Goal: Task Accomplishment & Management: Complete application form

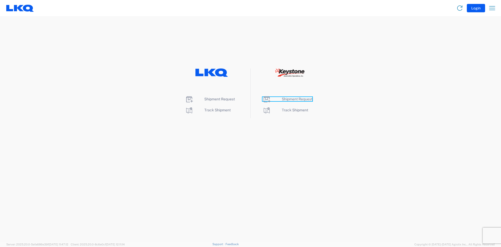
click at [291, 100] on span "Shipment Request" at bounding box center [297, 99] width 31 height 4
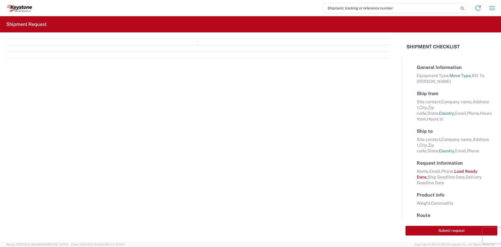
select select "FULL"
select select "LBS"
select select "IN"
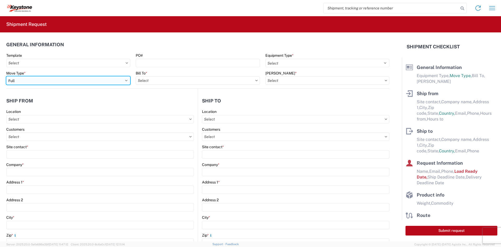
click at [105, 79] on select "Select Full Partial TL" at bounding box center [68, 80] width 124 height 8
select select "PARTIAL_TL"
click at [6, 76] on select "Select Full Partial TL" at bounding box center [68, 80] width 124 height 8
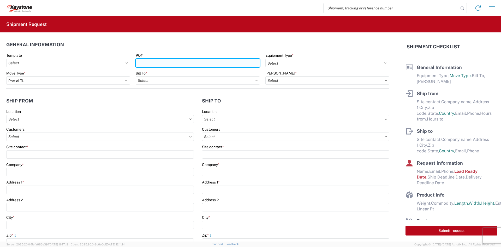
click at [211, 59] on input "PO#" at bounding box center [198, 63] width 124 height 8
paste input "4177596"
type input "4177596"
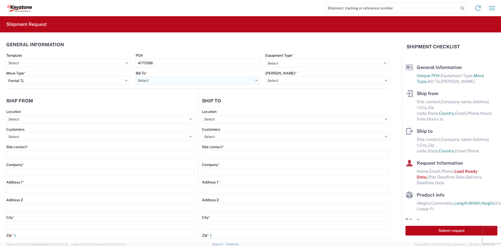
click at [171, 81] on input "text" at bounding box center [198, 80] width 124 height 8
type input "8401"
click at [180, 104] on div "8401 - Exeter - KAO Warehouse" at bounding box center [181, 103] width 91 height 8
type input "8401 - Exeter - KAO Warehouse"
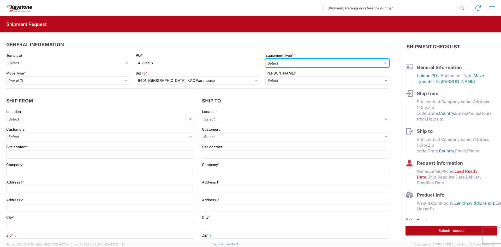
click at [286, 65] on select "Select 53’ Dry Van Flatbed Dropdeck (van) Lowboy (flatbed) Rail" at bounding box center [327, 63] width 124 height 8
select select "STDV"
click at [265, 59] on select "Select 53’ Dry Van Flatbed Dropdeck (van) Lowboy (flatbed) Rail" at bounding box center [327, 63] width 124 height 8
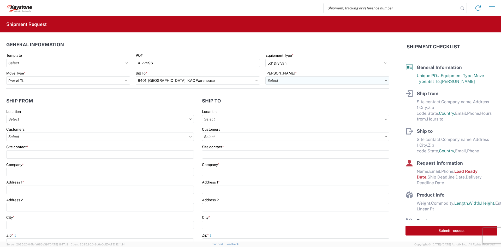
click at [284, 81] on input "text" at bounding box center [327, 80] width 124 height 8
type input "8401"
click at [289, 104] on div "8401-6300-66012-0000 - 8401 Transfers" at bounding box center [309, 103] width 91 height 8
type input "8401-6300-66012-0000 - 8401 Transfers, 8401-6300-66012-0000 - 8401 Transfers"
click at [92, 139] on input "text" at bounding box center [100, 136] width 188 height 8
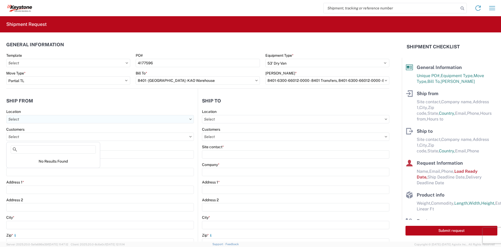
click at [84, 120] on input "text" at bounding box center [100, 119] width 188 height 8
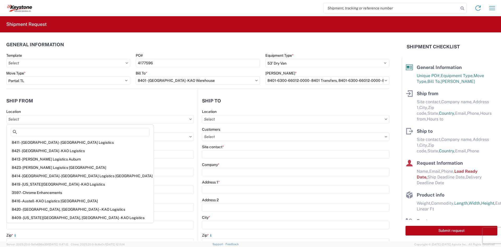
click at [130, 147] on div "Site contact *" at bounding box center [100, 146] width 188 height 5
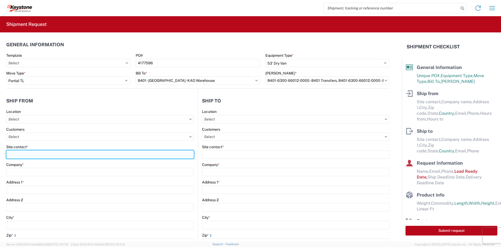
click at [102, 157] on input "Site contact *" at bounding box center [100, 154] width 188 height 8
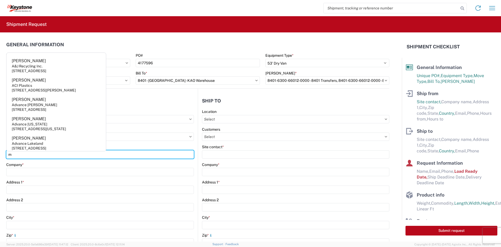
type input "m"
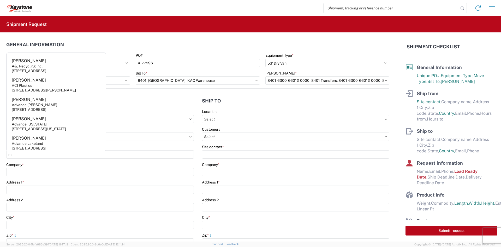
click at [138, 147] on div "Site contact *" at bounding box center [100, 146] width 188 height 5
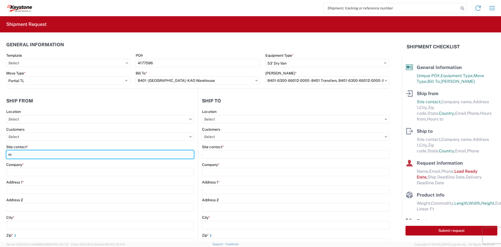
click at [121, 155] on input "m" at bounding box center [100, 154] width 188 height 8
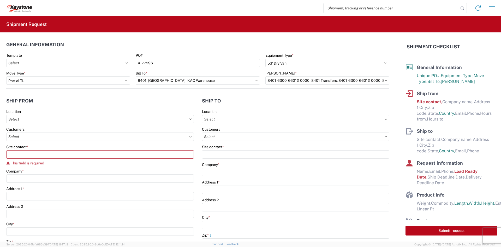
click at [105, 165] on agx-form-control-wrapper-v2 "Site contact * This field is required" at bounding box center [100, 156] width 188 height 24
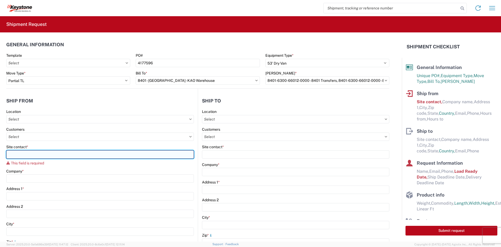
click at [70, 157] on input "Site contact *" at bounding box center [100, 154] width 188 height 8
type input "m"
type input "Matthew Herbes"
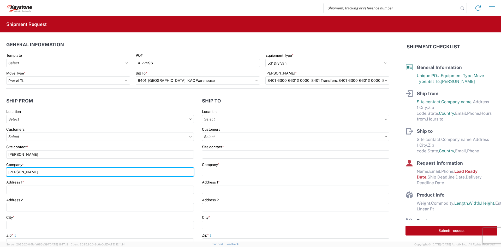
type input "Velarium Awnings"
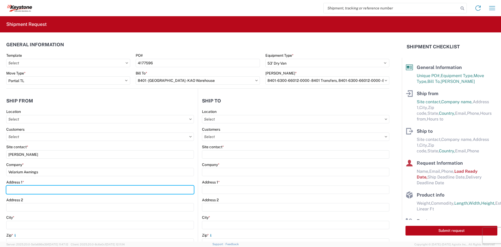
type input "2525 John Weaver PKWY"
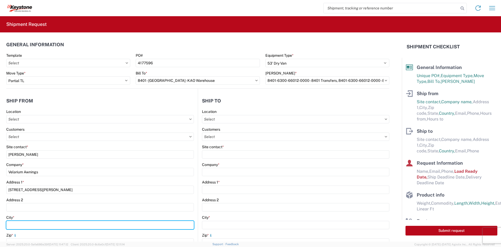
type input "Elkhart"
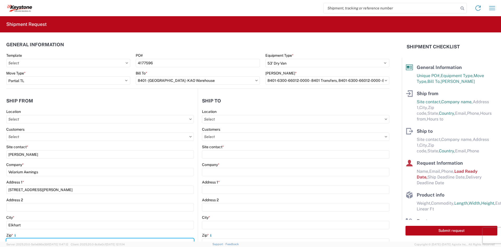
type input "46514"
select select "IN"
type input "mherbes@airxcel.com"
type input "5745969410"
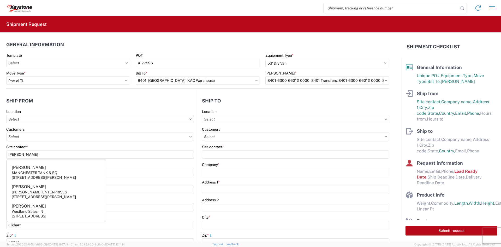
click at [152, 181] on div "Address 1 *" at bounding box center [100, 182] width 188 height 5
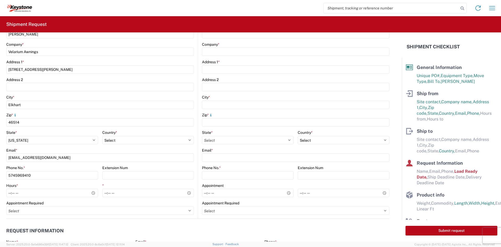
scroll to position [131, 0]
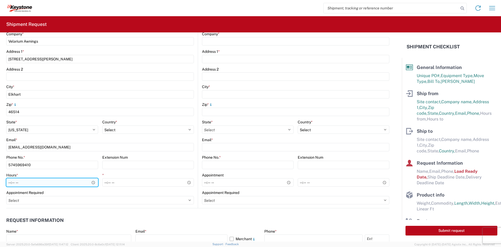
click at [9, 181] on input "Hours *" at bounding box center [52, 182] width 92 height 8
type input "05:00"
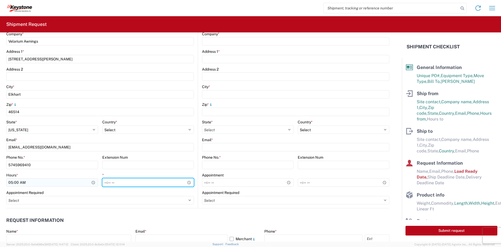
type input "14:00"
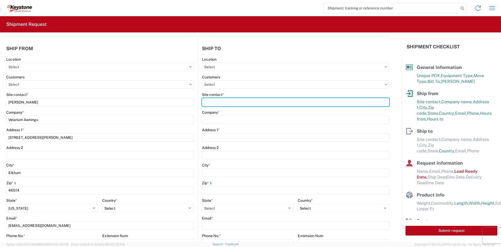
click at [227, 99] on input "Site contact *" at bounding box center [295, 102] width 187 height 8
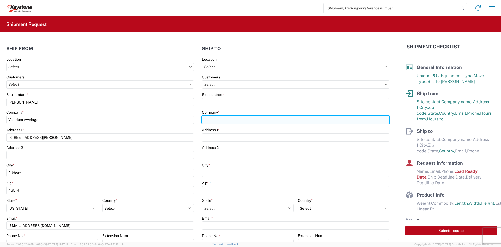
click at [239, 120] on div "Company *" at bounding box center [295, 117] width 187 height 14
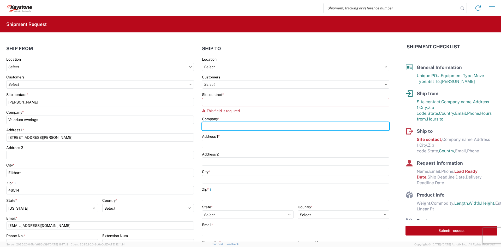
type input "Keystone Automotive Operations"
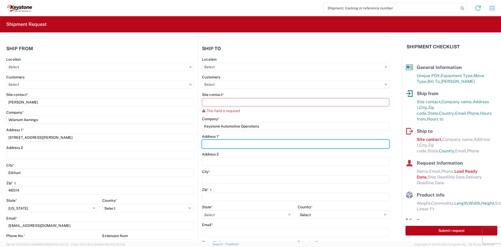
type input "600 Hartman Industrial Court"
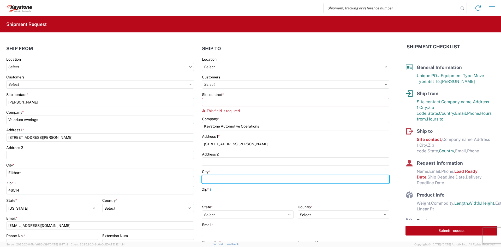
type input "Austell"
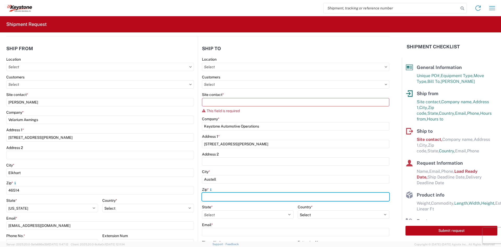
type input "30168"
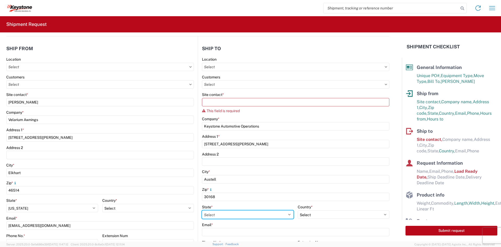
select select "GA"
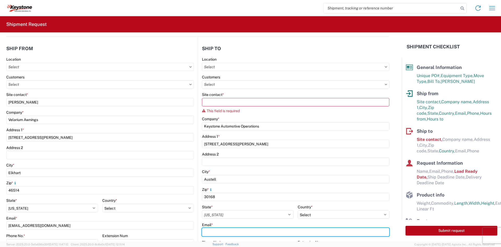
type input "KEYGA-APPT@KEY-STONE.COM"
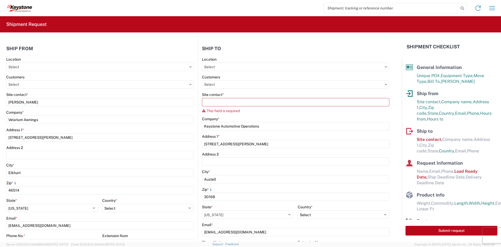
type input "Jason Evans"
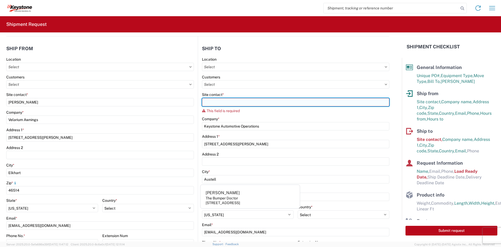
click at [253, 102] on input "Site contact *" at bounding box center [295, 102] width 187 height 8
click at [272, 102] on input "Site contact *" at bounding box center [295, 102] width 187 height 8
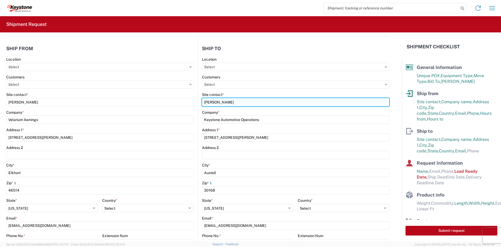
type input "Jason Evans"
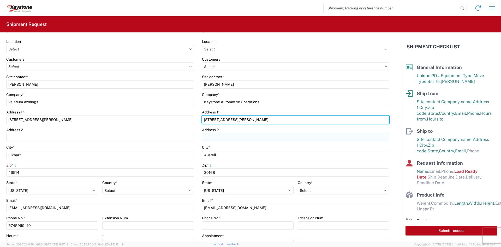
scroll to position [104, 0]
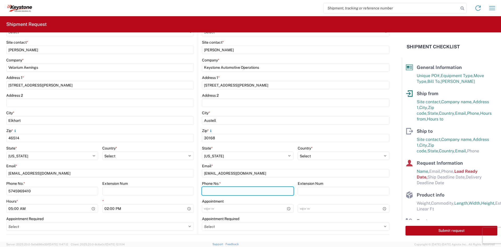
click at [258, 191] on input "Phone No. *" at bounding box center [248, 191] width 92 height 8
type input "7707394321"
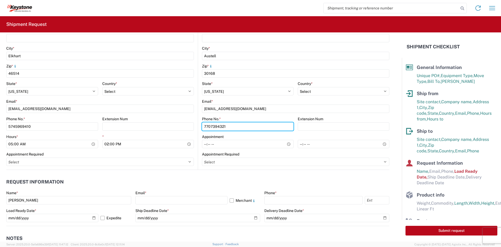
scroll to position [183, 0]
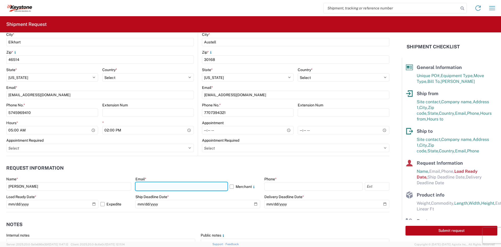
click at [172, 183] on input "text" at bounding box center [181, 186] width 92 height 8
drag, startPoint x: 196, startPoint y: 187, endPoint x: 162, endPoint y: 188, distance: 33.7
click at [162, 188] on input "KEYGA-APPT@KEY-STONE.COM" at bounding box center [181, 186] width 92 height 8
type input "KEYGA-APPT@key-stone.com"
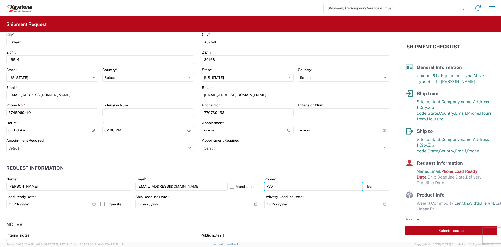
type input "7707394321"
click at [365, 185] on input "text" at bounding box center [377, 186] width 25 height 8
type input "3225"
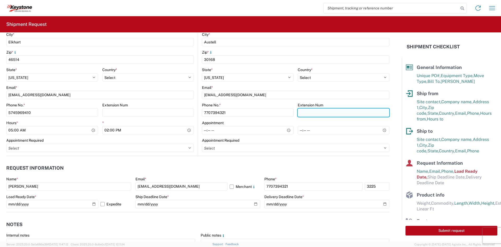
click at [301, 114] on input "Extension Num" at bounding box center [344, 112] width 92 height 8
type input "3225"
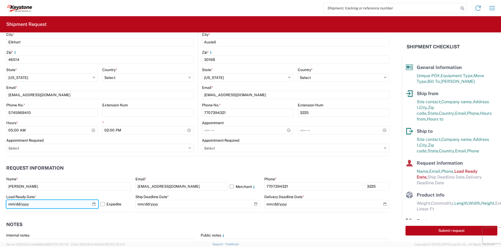
click at [96, 205] on input "2025-10-10" at bounding box center [52, 204] width 92 height 8
click at [95, 204] on input "2025-10-10" at bounding box center [52, 204] width 92 height 8
type input "2025-10-09"
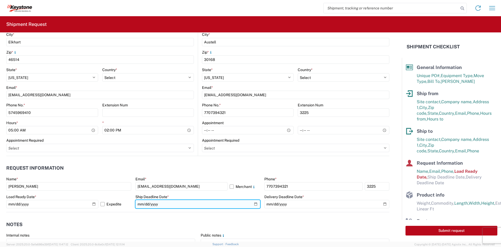
click at [252, 204] on input "date" at bounding box center [197, 204] width 125 height 8
type input "2025-10-09"
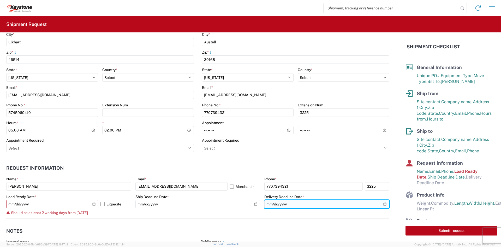
click at [382, 202] on input "date" at bounding box center [326, 204] width 125 height 8
type input "2025-10-15"
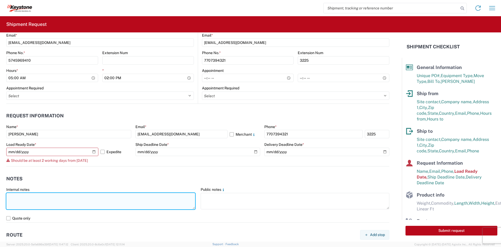
click at [95, 195] on textarea at bounding box center [100, 201] width 189 height 16
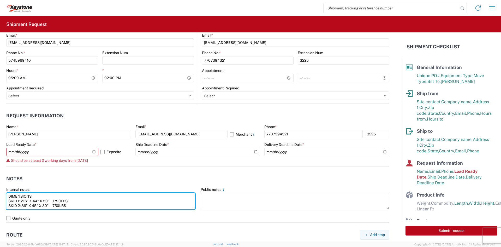
drag, startPoint x: 80, startPoint y: 208, endPoint x: -4, endPoint y: 194, distance: 85.2
click at [0, 194] on html "Home Shipment request Shipment tracking Shipment Request General Information Te…" at bounding box center [250, 123] width 501 height 247
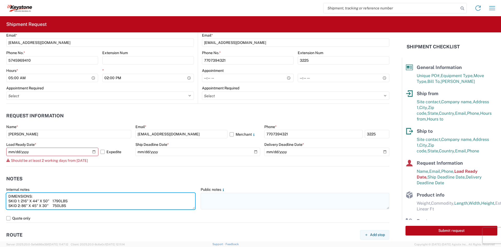
type textarea "DIMENSIONS: SKID 1: 216" X 44" X 50" 1790LBS SKID 2: 86" X 45" X 30" 750LBS"
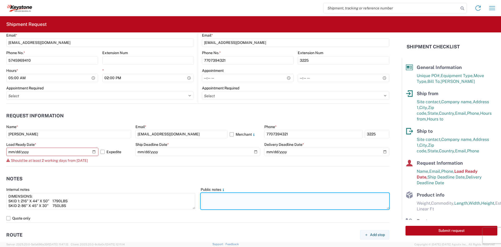
click at [281, 200] on textarea at bounding box center [295, 201] width 189 height 16
paste textarea "DIMENSIONS: SKID 1: 216" X 44" X 50" 1790LBS SKID 2: 86" X 45" X 30" 750LBS"
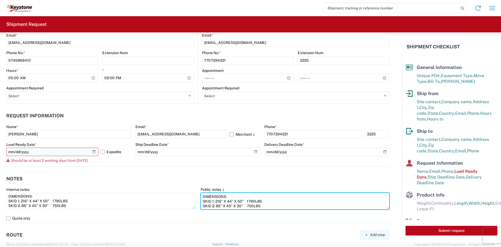
type textarea "DIMENSIONS: SKID 1: 216" X 44" X 50" 1790LBS SKID 2: 86" X 45" X 30" 750LBS"
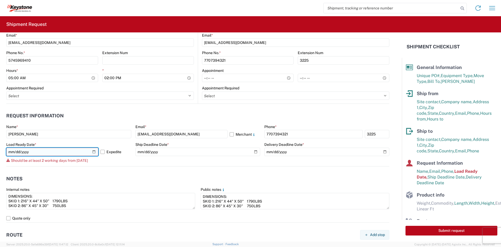
click at [93, 151] on input "2025-10-09" at bounding box center [52, 151] width 92 height 8
type input "2025-10-13"
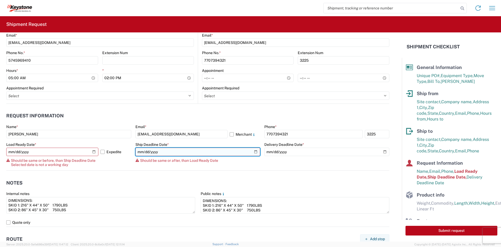
click at [252, 150] on input "2025-10-09" at bounding box center [197, 151] width 125 height 8
type input "2025-10-13"
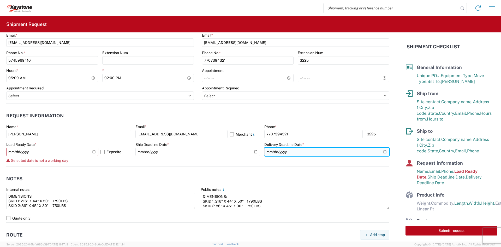
click at [381, 150] on input "2025-10-15" at bounding box center [326, 151] width 125 height 8
type input "2025-10-20"
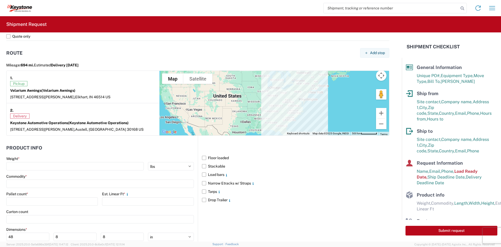
scroll to position [455, 0]
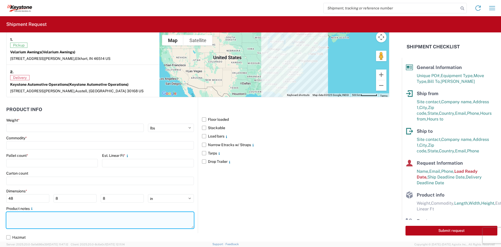
click at [73, 223] on textarea at bounding box center [100, 220] width 188 height 16
paste textarea "DIMENSIONS: SKID 1: 216" X 44" X 50" 1790LBS SKID 2: 86" X 45" X 30" 750LBS"
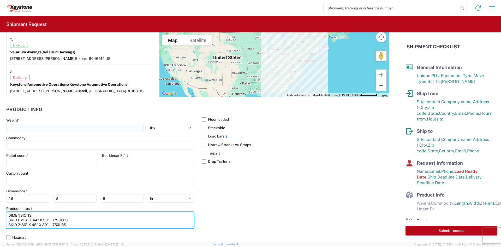
type textarea "DIMENSIONS: SKID 1: 216" X 44" X 50" 1790LBS SKID 2: 86" X 45" X 30" 750LBS"
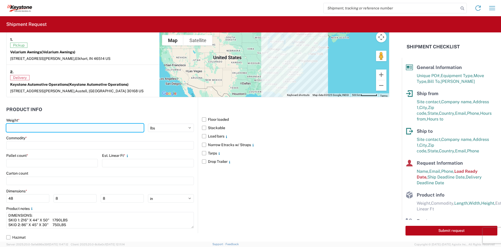
click at [49, 128] on input "number" at bounding box center [75, 127] width 138 height 8
type input "2540"
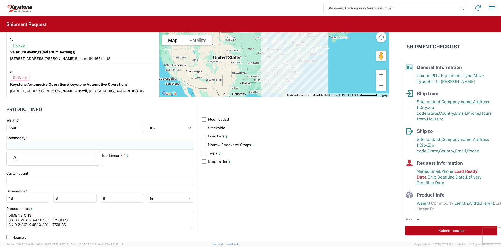
click at [46, 146] on input at bounding box center [100, 145] width 188 height 8
type input "AWNINGS"
click at [40, 181] on span "Add new "AWNINGS"..." at bounding box center [35, 180] width 39 height 5
type input "AWNINGS"
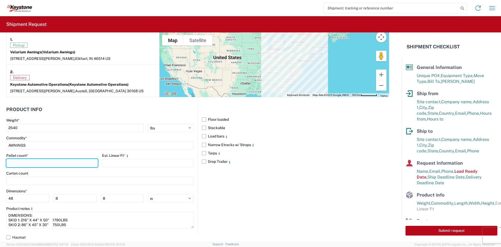
click at [39, 162] on input "number" at bounding box center [52, 163] width 92 height 8
type input "2"
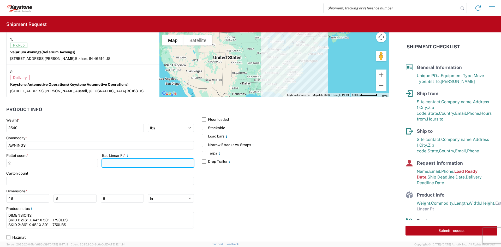
click at [119, 164] on input "number" at bounding box center [148, 163] width 92 height 8
type input "26"
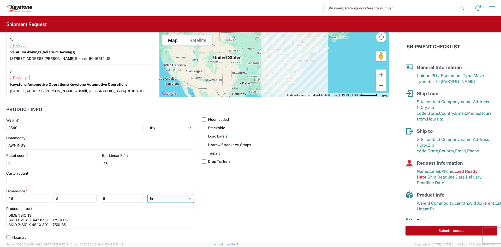
click at [166, 200] on select "ft in cm" at bounding box center [171, 198] width 46 height 8
select select "FT"
click at [148, 194] on select "ft in cm" at bounding box center [171, 198] width 46 height 8
type input "4"
type input "0.67"
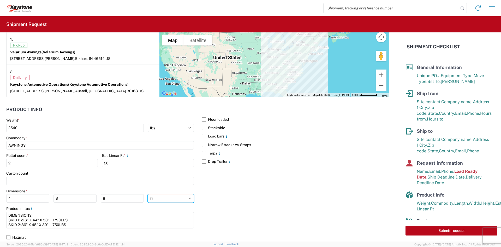
type input "0.67"
click at [167, 197] on select "ft in cm" at bounding box center [171, 198] width 46 height 8
select select "IN"
click at [148, 194] on select "ft in cm" at bounding box center [171, 198] width 46 height 8
type input "48"
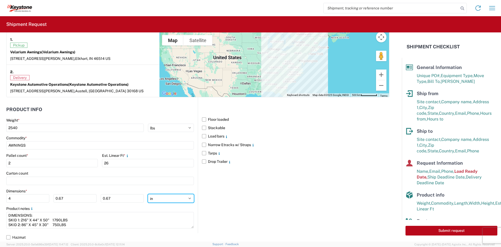
type input "8.04"
click at [12, 198] on input "48" at bounding box center [27, 198] width 43 height 8
type input "216"
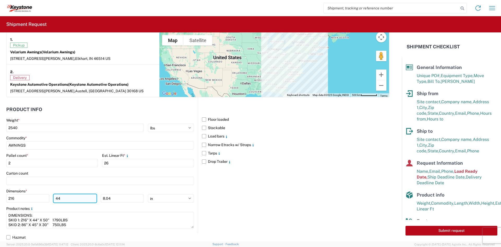
type input "44"
type input "50"
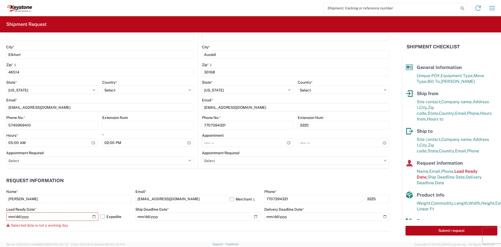
scroll to position [220, 0]
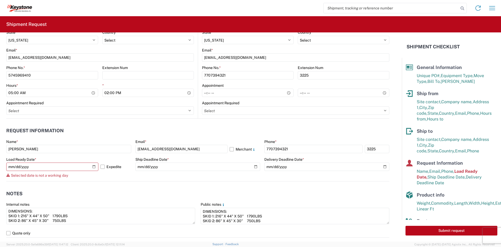
click at [99, 178] on agx-form-control-wrapper-v2 "Load Ready Date * 2025-10-13 Expedite Selected date is not a working day" at bounding box center [68, 169] width 125 height 24
click at [92, 166] on input "2025-10-13" at bounding box center [52, 166] width 92 height 8
type input "2025-10-14"
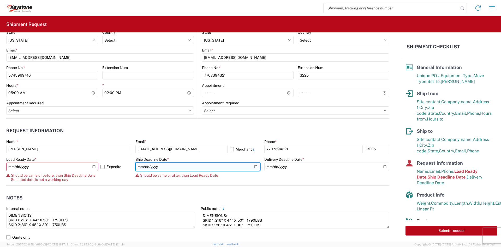
click at [256, 164] on input "2025-10-13" at bounding box center [197, 166] width 125 height 8
click at [254, 165] on input "2025-10-13" at bounding box center [197, 166] width 125 height 8
type input "2025-10-14"
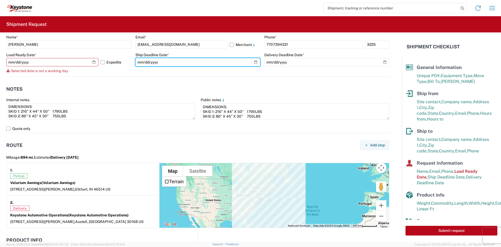
scroll to position [246, 0]
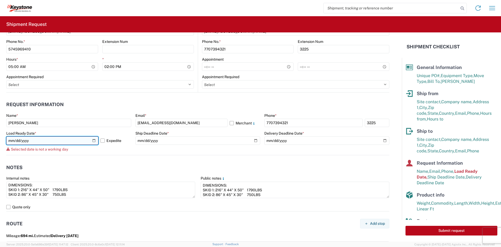
click at [93, 140] on input "2025-10-14" at bounding box center [52, 140] width 92 height 8
click at [89, 153] on agx-form-control-wrapper-v2 "Load Ready Date * 2025-10-14 Expedite Selected date is not a working day" at bounding box center [68, 143] width 125 height 24
click at [101, 141] on label "Expedite" at bounding box center [115, 140] width 31 height 8
click at [0, 0] on input "Expedite" at bounding box center [0, 0] width 0 height 0
click at [101, 141] on label "Expedite" at bounding box center [115, 140] width 31 height 8
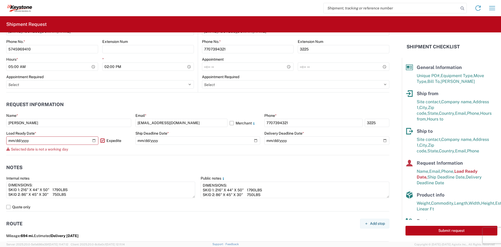
click at [0, 0] on input "Expedite" at bounding box center [0, 0] width 0 height 0
click at [93, 139] on input "2025-10-14" at bounding box center [52, 140] width 92 height 8
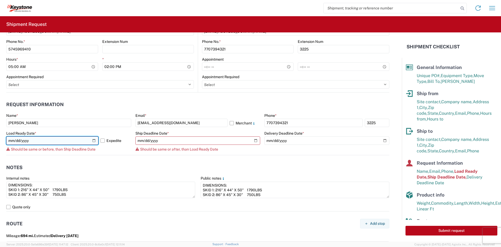
click at [91, 140] on input "2025-10-16" at bounding box center [52, 140] width 92 height 8
type input "2025-10-15"
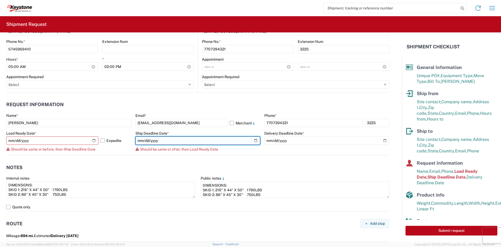
click at [252, 140] on input "2025-10-14" at bounding box center [197, 140] width 125 height 8
type input "2025-10-15"
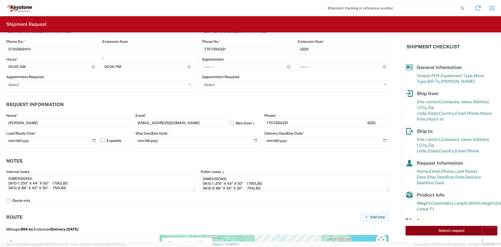
click at [431, 230] on button "Submit request" at bounding box center [452, 231] width 92 height 10
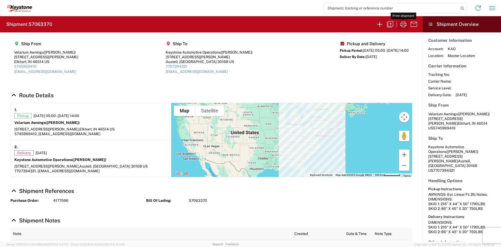
click at [405, 26] on icon "button" at bounding box center [403, 24] width 6 height 6
click at [380, 26] on icon "button" at bounding box center [379, 24] width 5 height 5
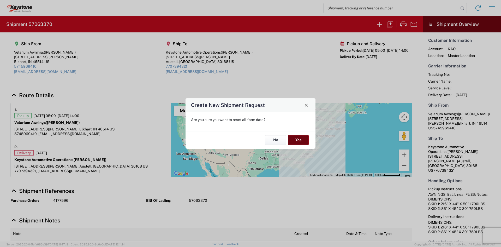
click at [297, 139] on button "Yes" at bounding box center [298, 140] width 21 height 10
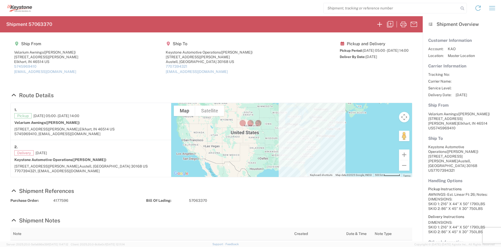
select select "FULL"
select select "US"
select select "LBS"
select select "IN"
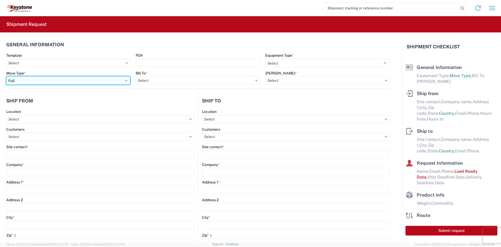
click at [86, 82] on select "Select Full Partial TL" at bounding box center [68, 80] width 124 height 8
select select "PARTIAL_TL"
click at [6, 76] on select "Select Full Partial TL" at bounding box center [68, 80] width 124 height 8
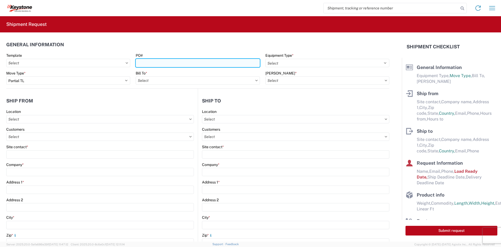
click at [177, 62] on input "PO#" at bounding box center [198, 63] width 124 height 8
paste input "2821526"
type input "2821526"
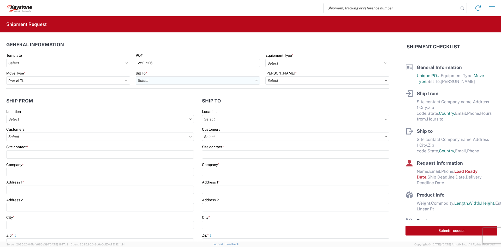
click at [164, 78] on input "text" at bounding box center [198, 80] width 124 height 8
type input "8401"
click at [163, 100] on div "8401 - Exeter - KAO Warehouse" at bounding box center [181, 103] width 91 height 8
type input "8401 - Exeter - KAO Warehouse"
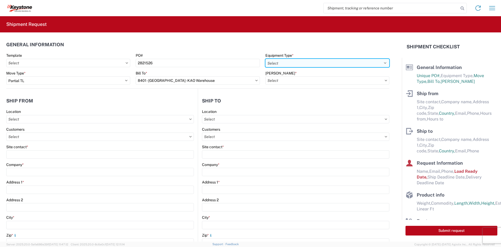
click at [328, 62] on select "Select 53’ Dry Van Flatbed Dropdeck (van) Lowboy (flatbed) Rail" at bounding box center [327, 63] width 124 height 8
select select "STDV"
click at [265, 59] on select "Select 53’ Dry Van Flatbed Dropdeck (van) Lowboy (flatbed) Rail" at bounding box center [327, 63] width 124 height 8
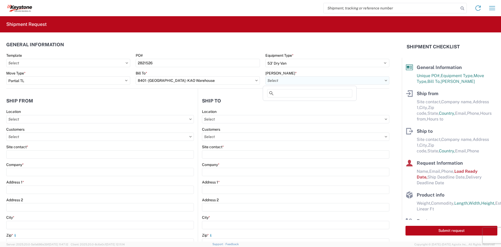
click at [310, 78] on input "text" at bounding box center [327, 80] width 124 height 8
type input "8401"
click at [307, 102] on div "8401-6300-66012-0000 - 8401 Transfers" at bounding box center [309, 103] width 91 height 8
type input "8401-6300-66012-0000 - 8401 Transfers, 8401-6300-66012-0000 - 8401 Transfers"
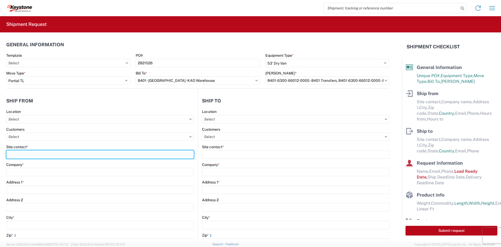
click at [106, 152] on input "Site contact *" at bounding box center [100, 154] width 188 height 8
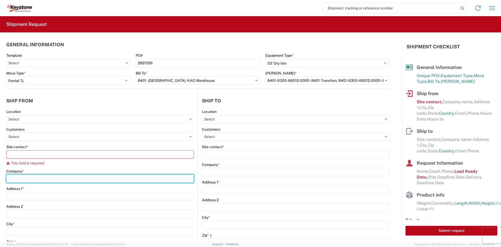
click at [105, 173] on div "Company *" at bounding box center [100, 176] width 188 height 14
type input "Velarium Awnings"
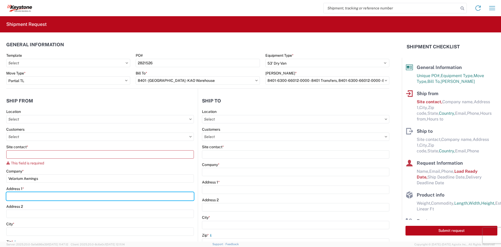
type input "2525 John Weaver PKWY"
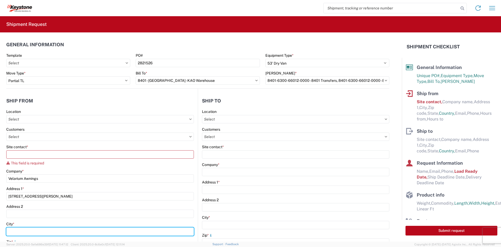
type input "Elkhart"
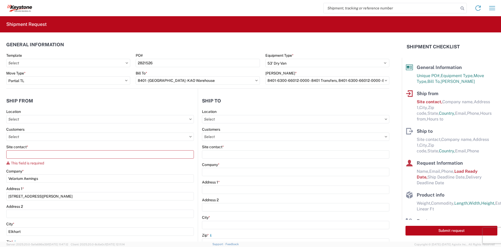
type input "46514"
select select "IN"
type input "mherbes@airxcel.com"
type input "5745969410"
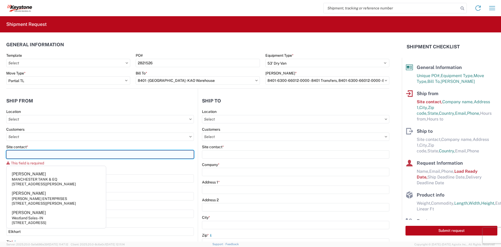
click at [61, 151] on input "Site contact *" at bounding box center [100, 154] width 188 height 8
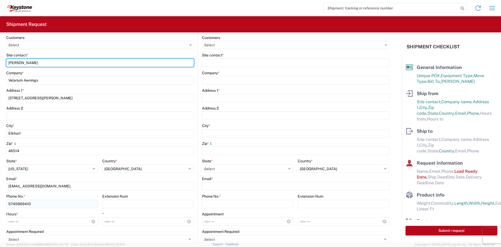
scroll to position [104, 0]
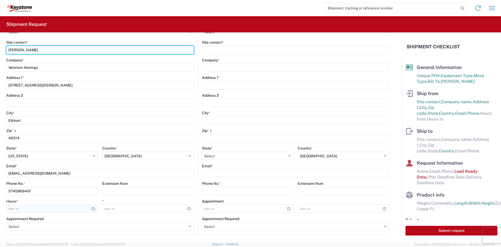
type input "Matthew Herbes"
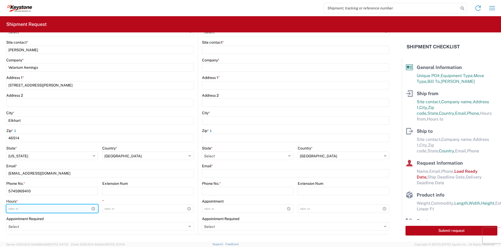
click at [9, 208] on input "Hours *" at bounding box center [52, 208] width 92 height 8
type input "05:00"
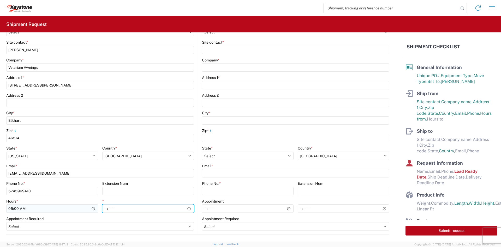
type input "14:00"
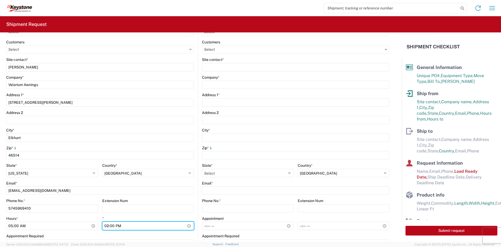
scroll to position [78, 0]
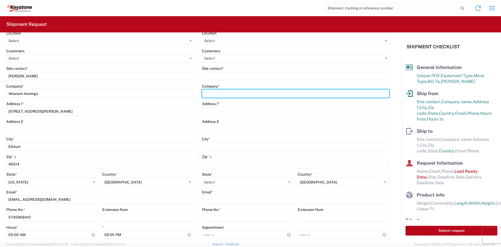
click at [240, 95] on input "Company *" at bounding box center [295, 93] width 187 height 8
type input "KEYSTONE AUTOMOTIVE OPERATIONS"
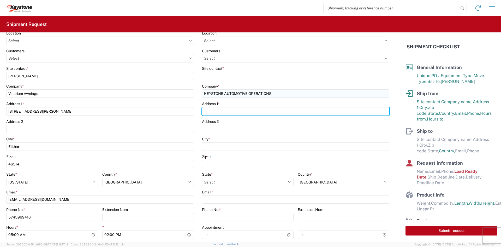
type input "635 OCOEE BUSINESS PARKWAY"
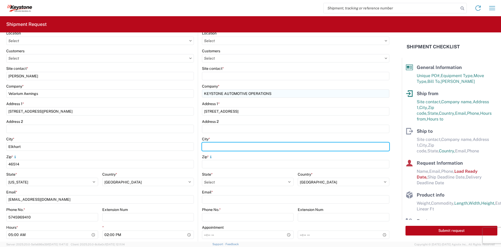
type input "OCOEE"
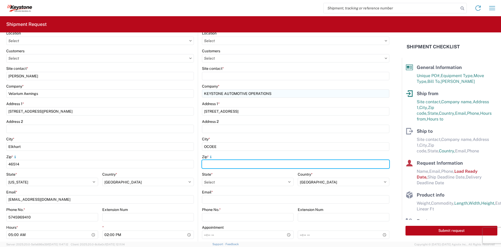
type input "34761"
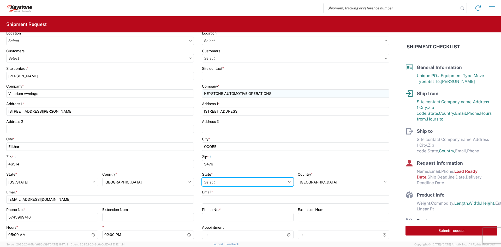
select select "FL"
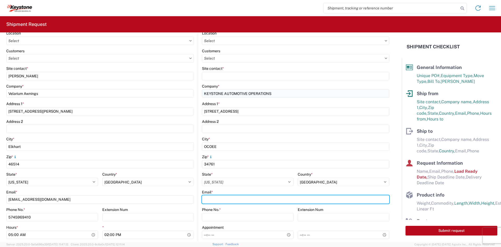
type input "KEYFL-APPT@key-stone.com"
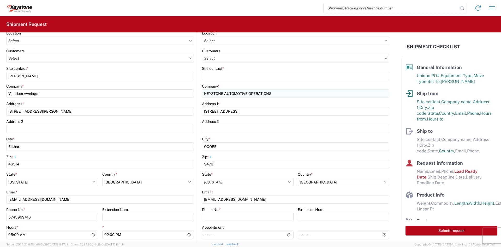
type input "KEYSTONE AUTOMOTIVE OPERATIONS"
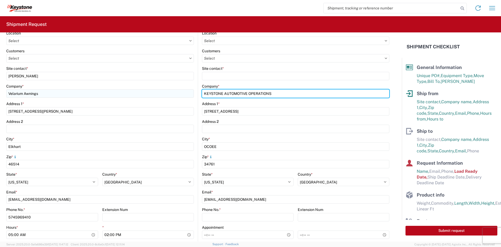
drag, startPoint x: 312, startPoint y: 95, endPoint x: 178, endPoint y: 91, distance: 134.2
click at [178, 91] on div "Ship from Location Customers Site contact * Matthew Herbes Company * Velarium A…" at bounding box center [197, 135] width 383 height 250
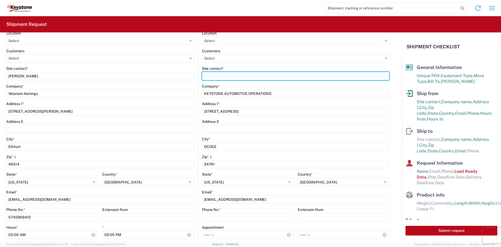
click at [216, 73] on input "Site contact *" at bounding box center [295, 76] width 187 height 8
paste input "KEYSTONE AUTOMOTIVE OPERATIONS"
type input "KEYSTONE AUTOMOTIVE OPERATIONS"
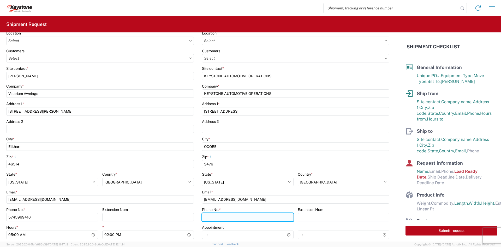
click at [230, 218] on input "Phone No. *" at bounding box center [248, 217] width 92 height 8
type input "5706554514"
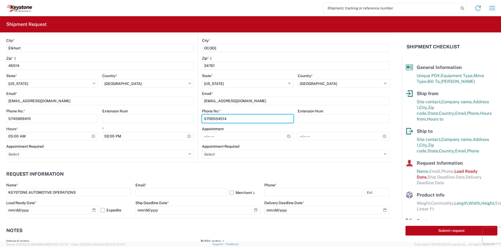
scroll to position [209, 0]
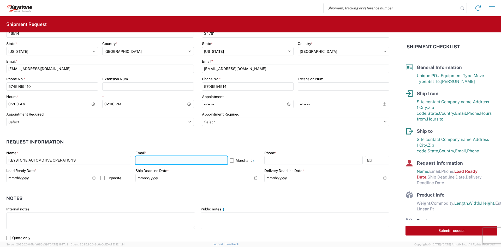
click at [147, 160] on input "text" at bounding box center [181, 160] width 92 height 8
type input "KEYFL-APPT@key-stone.com"
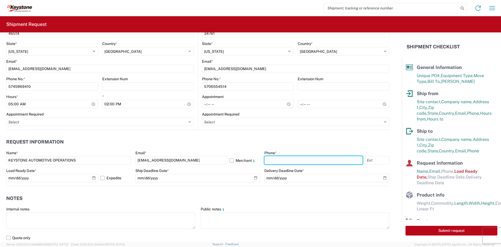
click at [289, 158] on input "text" at bounding box center [313, 160] width 98 height 8
type input "5706554514"
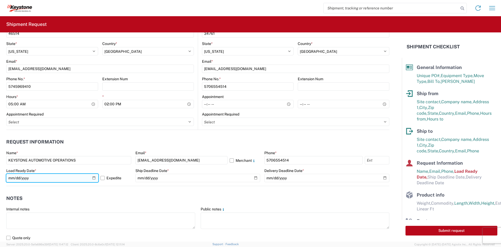
click at [92, 177] on input "2025-10-10" at bounding box center [52, 178] width 92 height 8
type input "2025-10-15"
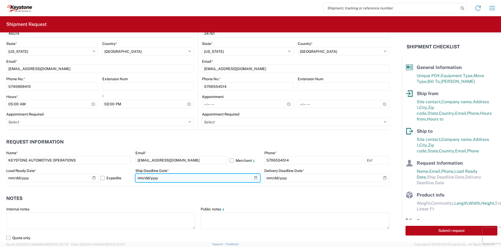
click at [253, 177] on input "date" at bounding box center [197, 178] width 125 height 8
type input "2025-10-15"
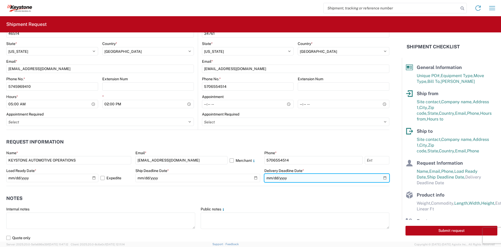
click at [381, 176] on input "date" at bounding box center [326, 178] width 125 height 8
type input "2025-10-20"
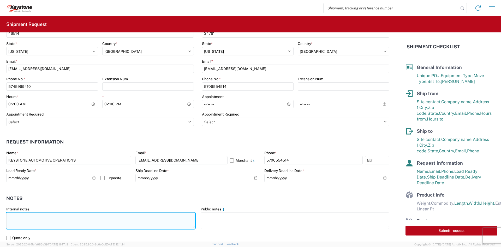
click at [85, 215] on textarea at bounding box center [100, 220] width 189 height 16
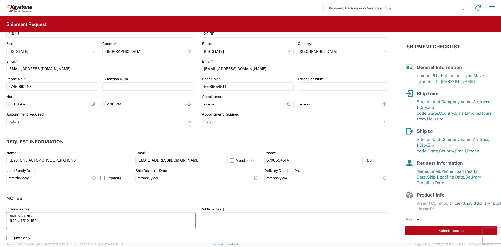
drag, startPoint x: 67, startPoint y: 216, endPoint x: -8, endPoint y: 218, distance: 74.9
click at [0, 218] on html "Home Shipment request Shipment tracking Shipment Request General Information Te…" at bounding box center [250, 123] width 501 height 247
drag, startPoint x: 51, startPoint y: 220, endPoint x: 3, endPoint y: 210, distance: 48.7
click at [4, 210] on agx-form-control-wrapper-v2 "Internal notes DIMENSIONS: 192" X 45" X 15"" at bounding box center [101, 219] width 194 height 27
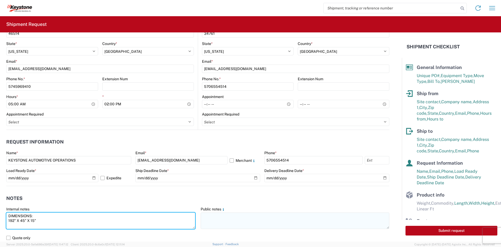
type textarea "DIMENSIONS: 192" X 45" X 15""
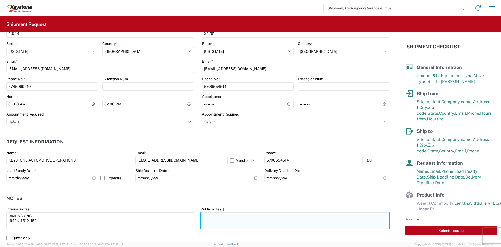
click at [285, 222] on textarea at bounding box center [295, 220] width 189 height 16
paste textarea "DIMENSIONS: 192" X 45" X 15""
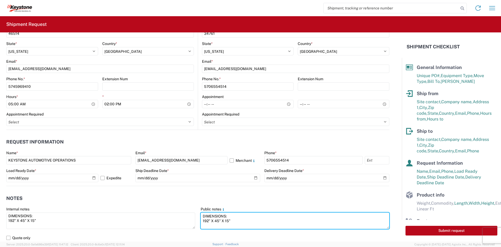
type textarea "DIMENSIONS: 192" X 45" X 15""
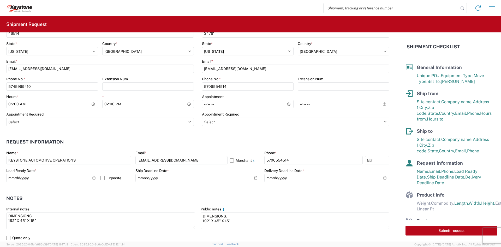
click at [229, 196] on header "Notes" at bounding box center [197, 198] width 383 height 12
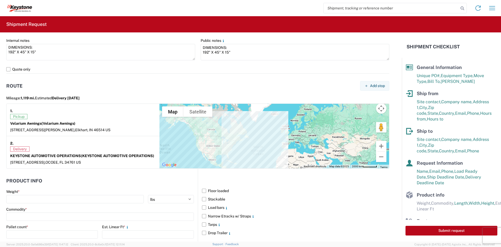
scroll to position [448, 0]
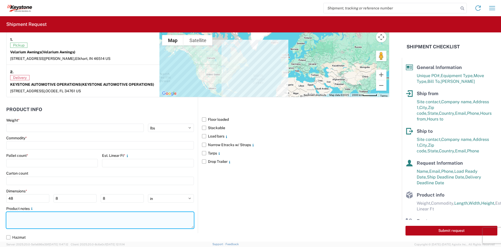
click at [81, 214] on textarea at bounding box center [100, 220] width 188 height 16
paste textarea "DIMENSIONS: 192" X 45" X 15""
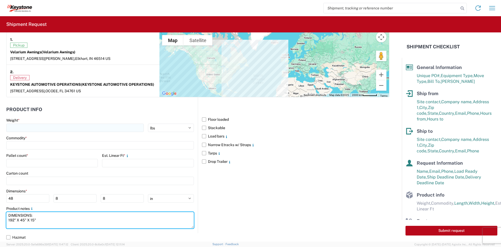
type textarea "DIMENSIONS: 192" X 45" X 15""
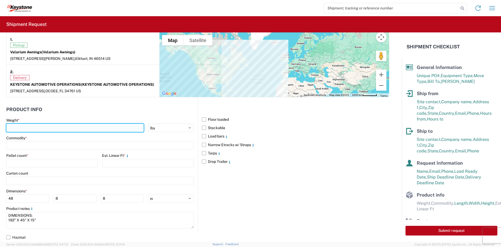
click at [87, 128] on input "number" at bounding box center [75, 127] width 138 height 8
type input "210"
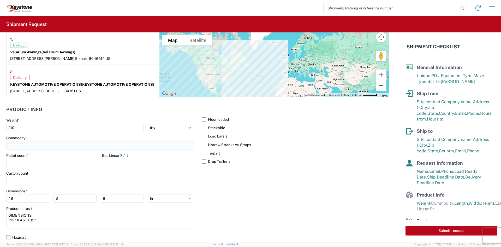
click at [74, 147] on input at bounding box center [100, 145] width 188 height 8
type input "AWNINGS"
click at [57, 181] on div "Add new "AWNINGS"..." at bounding box center [53, 180] width 91 height 10
type input "AWNINGS"
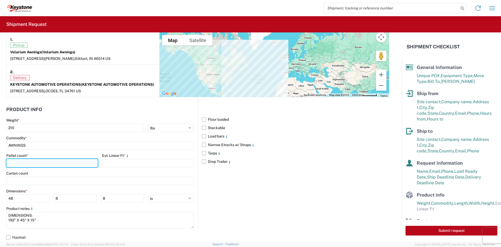
click at [85, 164] on input "number" at bounding box center [52, 163] width 92 height 8
type input "1"
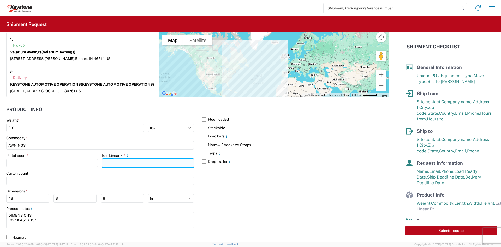
click at [111, 166] on input "number" at bounding box center [148, 163] width 92 height 8
type input "16"
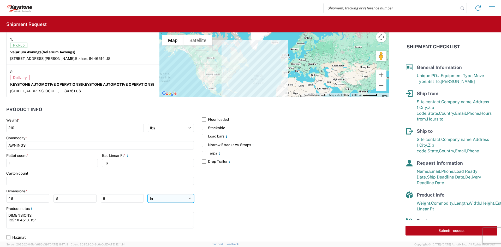
click at [154, 199] on select "ft in cm" at bounding box center [171, 198] width 46 height 8
click at [11, 199] on input "48" at bounding box center [27, 198] width 43 height 8
type input "192"
type input "45"
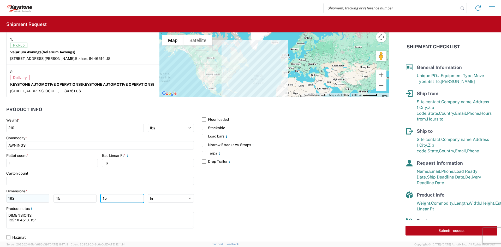
type input "15"
click at [111, 208] on div "Product notes" at bounding box center [100, 208] width 188 height 5
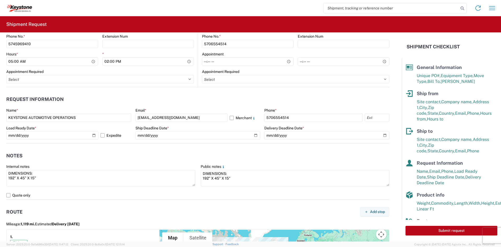
scroll to position [187, 0]
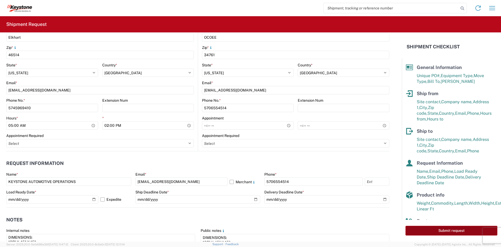
click at [420, 226] on button "Submit request" at bounding box center [452, 231] width 92 height 10
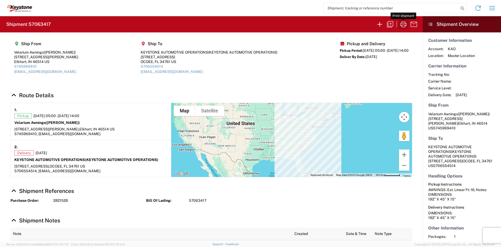
click at [404, 27] on icon "button" at bounding box center [403, 24] width 6 height 6
click at [382, 26] on icon "button" at bounding box center [380, 24] width 8 height 8
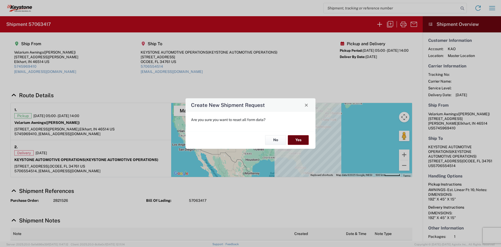
click at [300, 141] on button "Yes" at bounding box center [298, 140] width 21 height 10
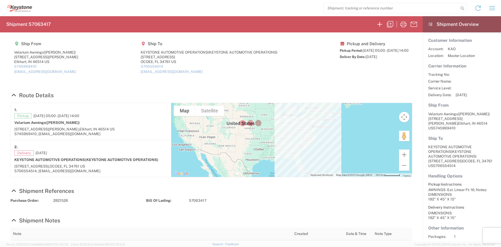
select select "FULL"
select select "US"
select select "LBS"
select select "IN"
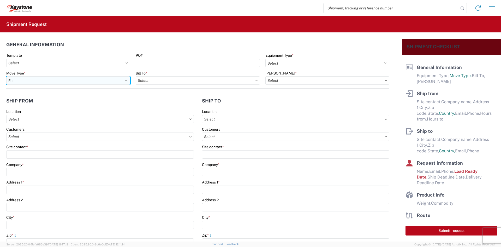
click at [75, 82] on select "Select Full Partial TL" at bounding box center [68, 80] width 124 height 8
select select "PARTIAL_TL"
click at [6, 76] on select "Select Full Partial TL" at bounding box center [68, 80] width 124 height 8
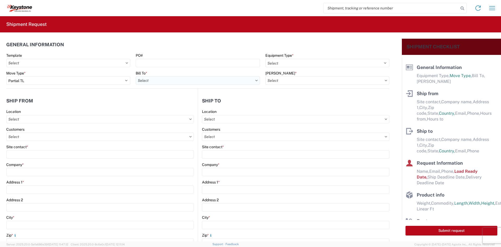
click at [144, 78] on input "text" at bounding box center [198, 80] width 124 height 8
type input "8401"
click at [180, 102] on div "8401 - Exeter - KAO Warehouse" at bounding box center [181, 103] width 91 height 8
type input "8401 - Exeter - KAO Warehouse"
click at [298, 78] on input "text" at bounding box center [327, 80] width 124 height 8
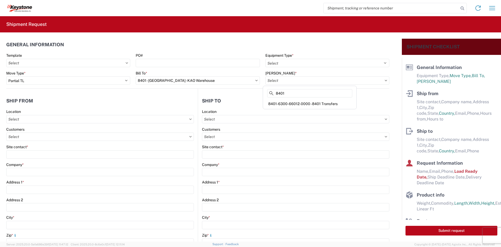
type input "8401"
click at [297, 102] on div "8401-6300-66012-0000 - 8401 Transfers" at bounding box center [309, 103] width 91 height 8
type input "8401-6300-66012-0000 - 8401 Transfers, 8401-6300-66012-0000 - 8401 Transfers"
click at [291, 58] on div "Equipment Type * Select 53’ Dry Van Flatbed Dropdeck (van) Lowboy (flatbed) Rail" at bounding box center [327, 60] width 124 height 14
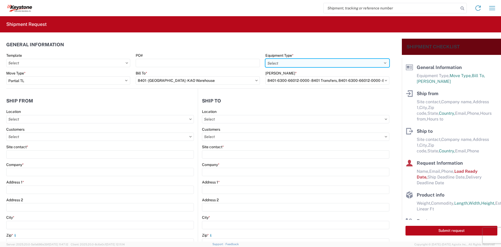
click at [288, 62] on select "Select 53’ Dry Van Flatbed Dropdeck (van) Lowboy (flatbed) Rail" at bounding box center [327, 63] width 124 height 8
select select "STDV"
click at [265, 59] on select "Select 53’ Dry Van Flatbed Dropdeck (van) Lowboy (flatbed) Rail" at bounding box center [327, 63] width 124 height 8
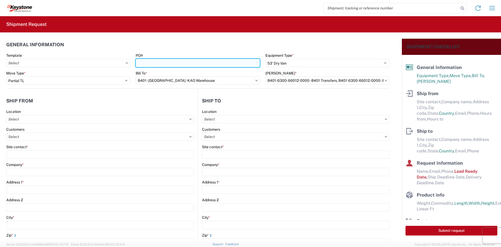
click at [175, 60] on input "PO#" at bounding box center [198, 63] width 124 height 8
paste input "6300530"
type input "6300530"
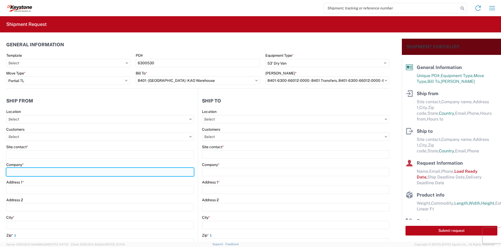
click at [90, 171] on input "Company *" at bounding box center [100, 172] width 188 height 8
type input "Velarium Awnings"
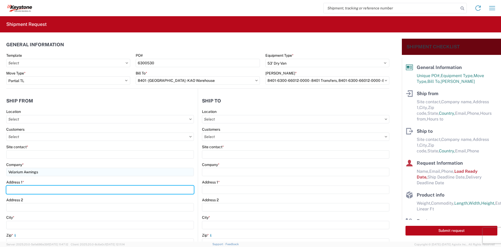
type input "2525 John Weaver PKWY"
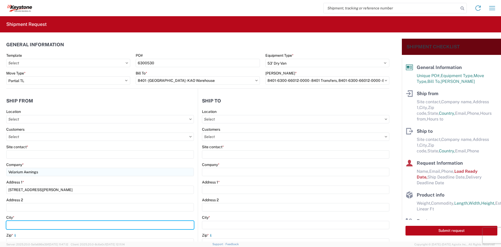
type input "Elkhart"
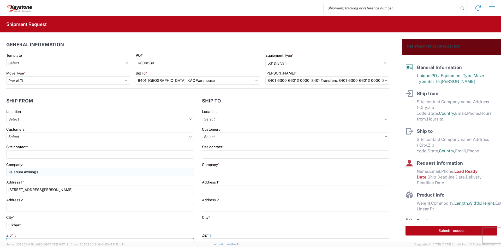
type input "46514"
select select "IN"
type input "mherbes@airxcel.com"
type input "5745969410"
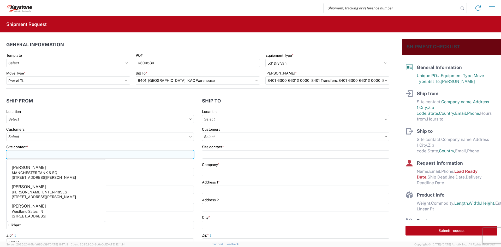
click at [24, 156] on input "Site contact *" at bounding box center [100, 154] width 188 height 8
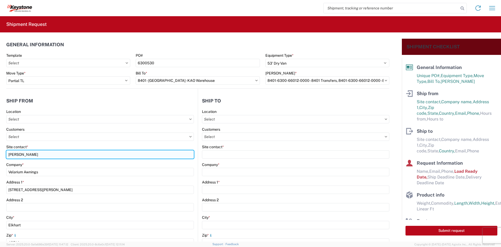
drag, startPoint x: 51, startPoint y: 155, endPoint x: 8, endPoint y: 158, distance: 43.1
click at [8, 158] on input "mATTHEW hERBES" at bounding box center [100, 154] width 188 height 8
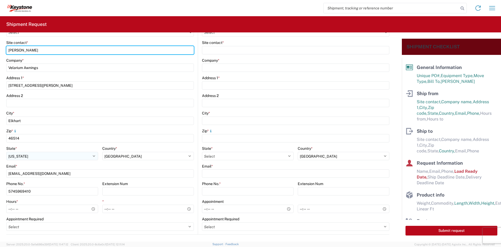
scroll to position [104, 0]
type input "Matthew Herbes"
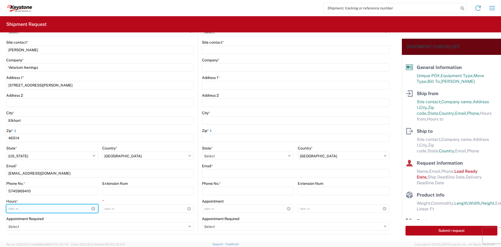
click at [11, 208] on input "Hours *" at bounding box center [52, 208] width 92 height 8
type input "05:00"
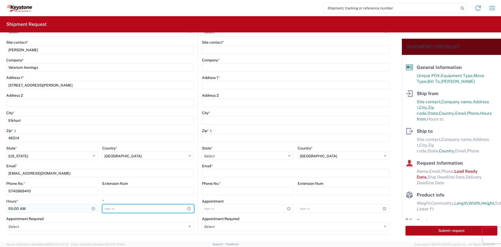
type input "14:00"
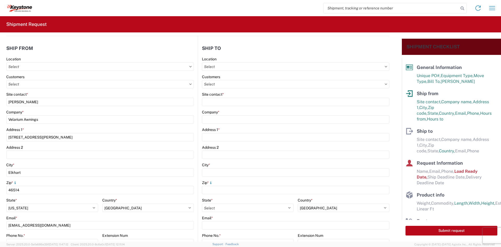
scroll to position [52, 0]
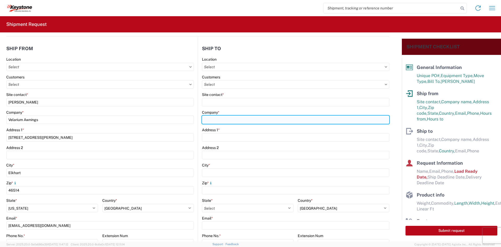
click at [247, 120] on input "Company *" at bounding box center [295, 119] width 187 height 8
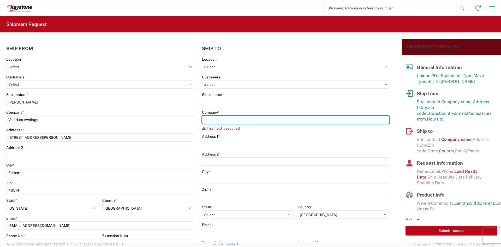
click at [281, 121] on input "Company *" at bounding box center [295, 119] width 187 height 8
type input "KEYSTONE AUTOMOTIVE OPERATIONS"
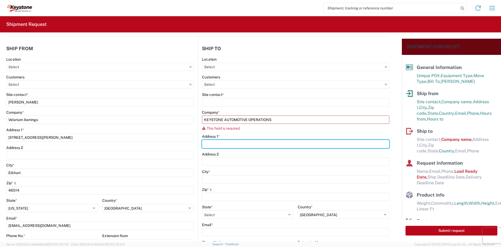
type input "17950 DIX TOLEDO HWY"
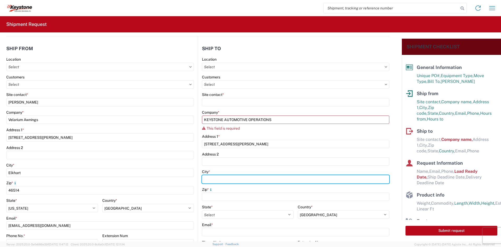
type input "BROWNSTOWN"
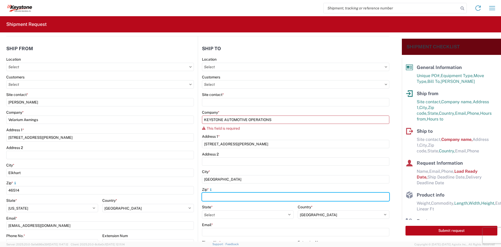
type input "48193"
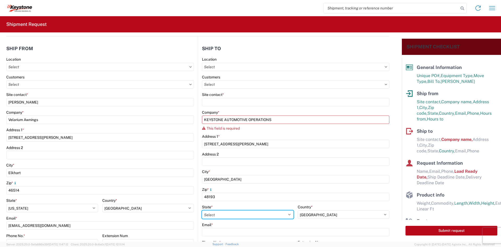
select select "MI"
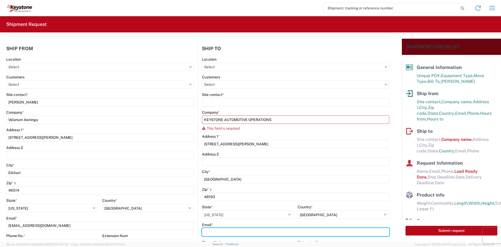
type input "KEYMI@key-stone.com"
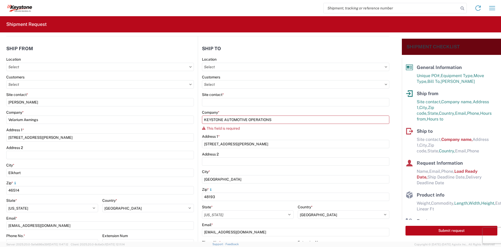
type input "5706554514"
type input "Mike Czerpak"
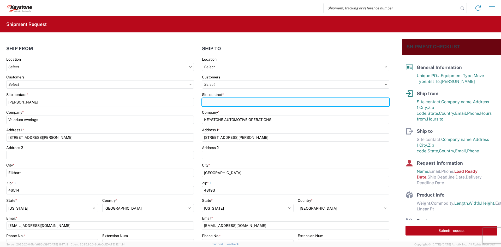
click at [293, 103] on input "Site contact *" at bounding box center [295, 102] width 187 height 8
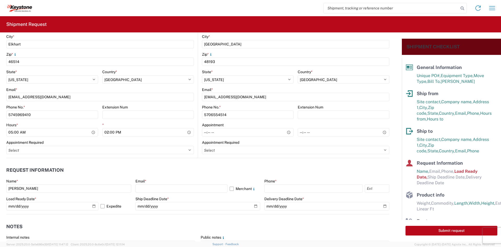
scroll to position [183, 0]
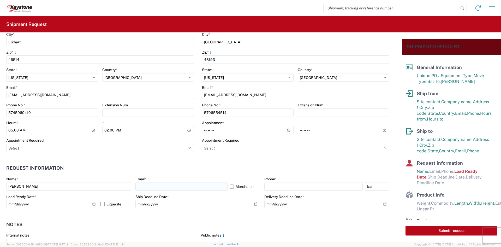
type input "mike czerpak"
click at [182, 185] on input "text" at bounding box center [181, 186] width 92 height 8
type input "KEYMI@key-stone.com"
type input "5706554514"
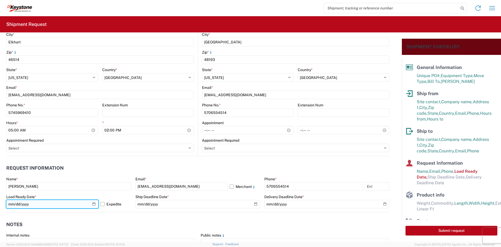
click at [91, 202] on input "2025-10-10" at bounding box center [52, 204] width 92 height 8
type input "2025-10-15"
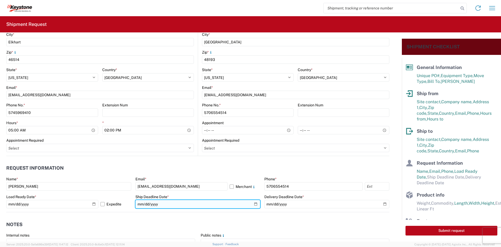
click at [252, 203] on input "date" at bounding box center [197, 204] width 125 height 8
type input "2025-10-20"
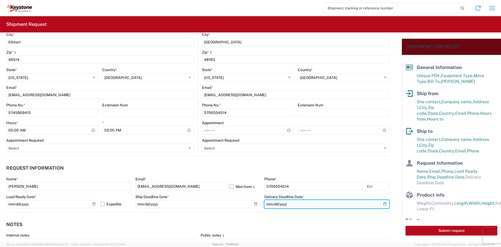
click at [382, 204] on input "date" at bounding box center [326, 204] width 125 height 8
type input "2025-10-20"
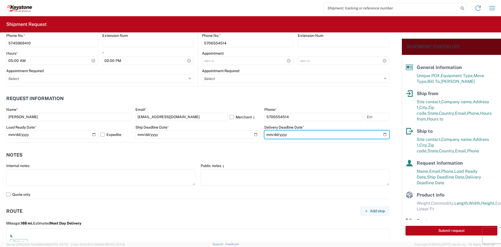
scroll to position [261, 0]
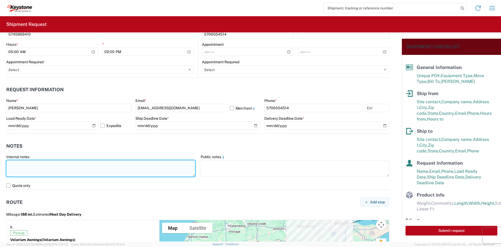
click at [87, 169] on textarea at bounding box center [100, 168] width 189 height 16
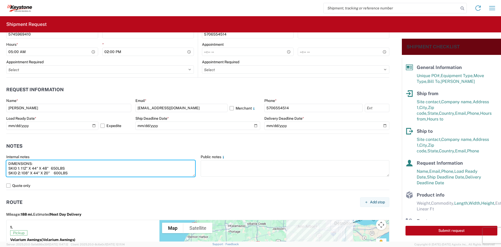
drag, startPoint x: 80, startPoint y: 173, endPoint x: -1, endPoint y: 162, distance: 81.6
click at [0, 162] on html "Home Shipment request Shipment tracking Shipment Request General Information Te…" at bounding box center [250, 123] width 501 height 247
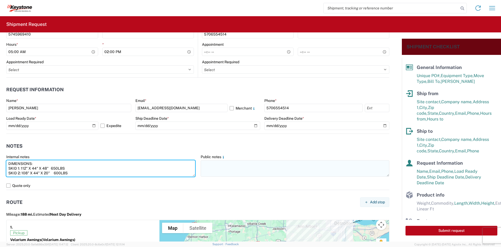
type textarea "DIMENSIONS: SKID 1: 112" X 44" X 48" 650LBS SKID 2: 108" X 44" X 20" 600LBS"
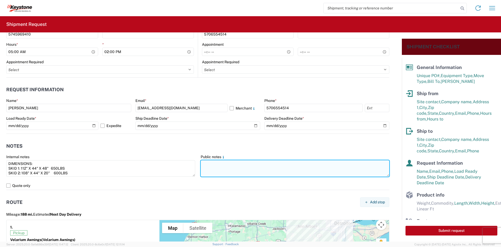
click at [311, 168] on textarea at bounding box center [295, 168] width 189 height 16
paste textarea "DIMENSIONS: SKID 1: 112" X 44" X 48" 650LBS SKID 2: 108" X 44" X 20" 600LBS"
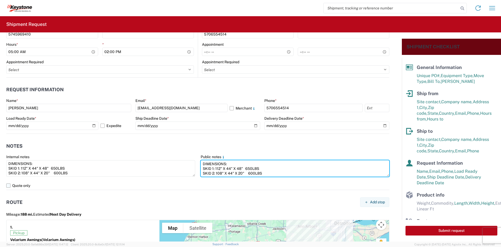
type textarea "DIMENSIONS: SKID 1: 112" X 44" X 48" 650LBS SKID 2: 108" X 44" X 20" 600LBS"
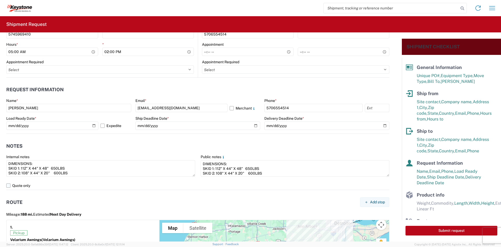
click at [214, 184] on label "Quote only" at bounding box center [197, 185] width 383 height 8
click at [0, 0] on input "Quote only" at bounding box center [0, 0] width 0 height 0
click at [213, 184] on label "Quote only" at bounding box center [197, 185] width 383 height 8
click at [0, 0] on input "Quote only" at bounding box center [0, 0] width 0 height 0
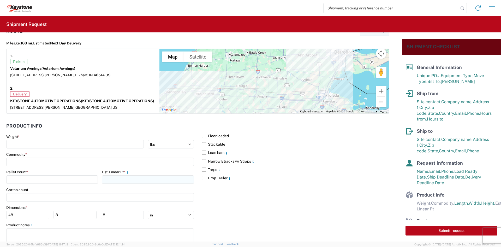
scroll to position [444, 0]
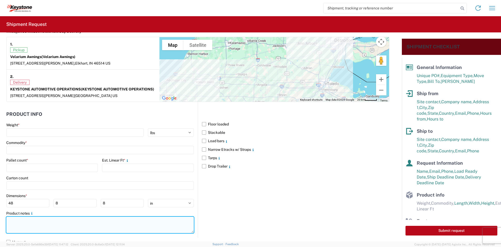
click at [44, 221] on textarea at bounding box center [100, 224] width 188 height 16
paste textarea "DIMENSIONS: SKID 1: 112" X 44" X 48" 650LBS SKID 2: 108" X 44" X 20" 600LBS"
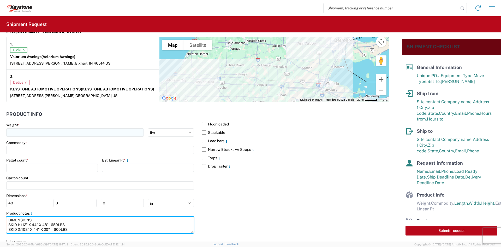
type textarea "DIMENSIONS: SKID 1: 112" X 44" X 48" 650LBS SKID 2: 108" X 44" X 20" 600LBS"
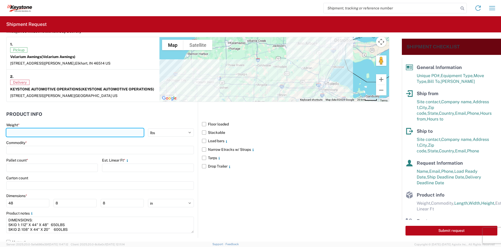
click at [34, 134] on input "number" at bounding box center [75, 132] width 138 height 8
type input "1250"
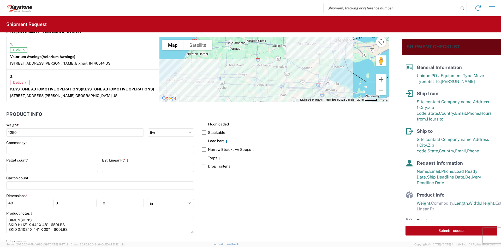
click at [29, 145] on div "Commodity *" at bounding box center [100, 147] width 188 height 14
click at [26, 148] on input at bounding box center [100, 150] width 188 height 8
type input "AWNINGS"
click at [38, 186] on span "Add new "AWNINGS"..." at bounding box center [35, 185] width 39 height 5
type input "AWNINGS"
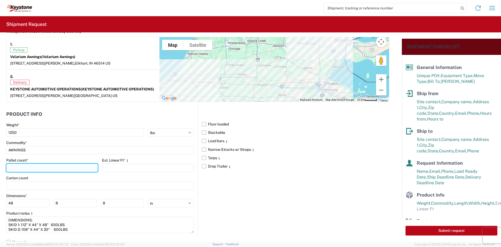
click at [36, 168] on input "number" at bounding box center [52, 167] width 92 height 8
type input "2"
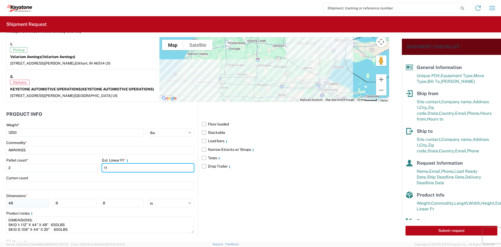
type input "11"
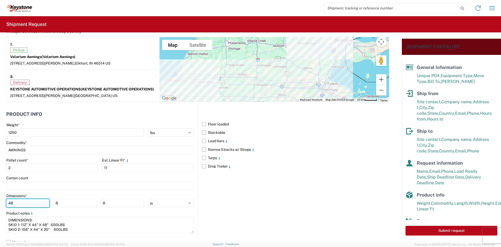
click at [15, 203] on input "48" at bounding box center [27, 203] width 43 height 8
click at [10, 203] on input "48" at bounding box center [27, 203] width 43 height 8
type input "112"
type input "44"
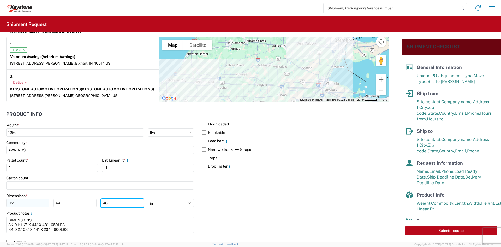
type input "48"
click at [422, 230] on button "Submit request" at bounding box center [452, 231] width 92 height 10
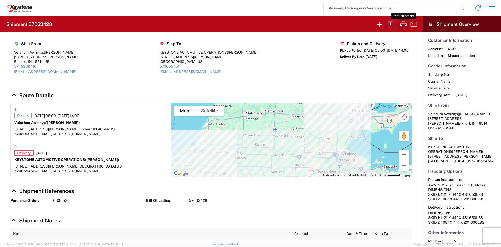
click at [404, 24] on icon "button" at bounding box center [403, 24] width 8 height 8
